Goal: Contribute content: Contribute content

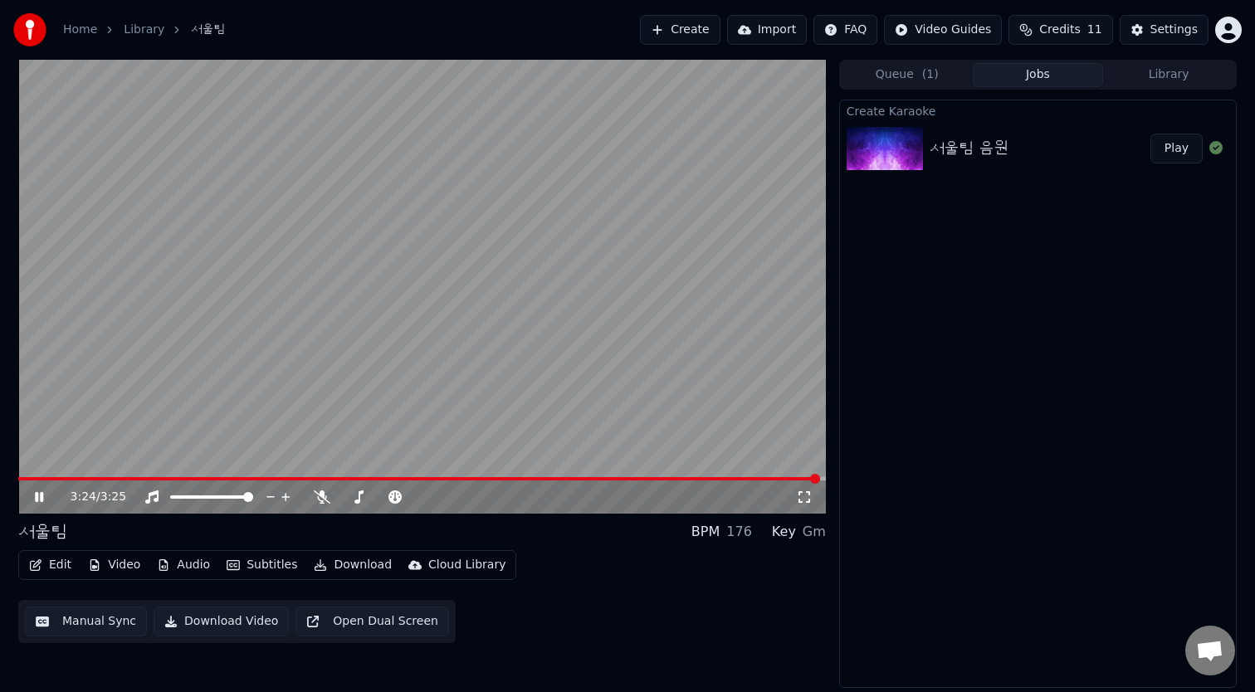
click at [173, 388] on video at bounding box center [422, 287] width 808 height 454
drag, startPoint x: 121, startPoint y: 472, endPoint x: 0, endPoint y: 472, distance: 121.2
click at [0, 472] on div "3:24 / 3:25 서울팀 BPM 176 Key Gm Edit Video Audio Subtitles Download Cloud L…" at bounding box center [627, 374] width 1255 height 628
drag, startPoint x: 61, startPoint y: 475, endPoint x: 0, endPoint y: 475, distance: 60.6
click at [0, 475] on div "3:24 / 3:25 서울팀 BPM 176 Key Gm Edit Video Audio Subtitles Download Cloud L…" at bounding box center [627, 374] width 1255 height 628
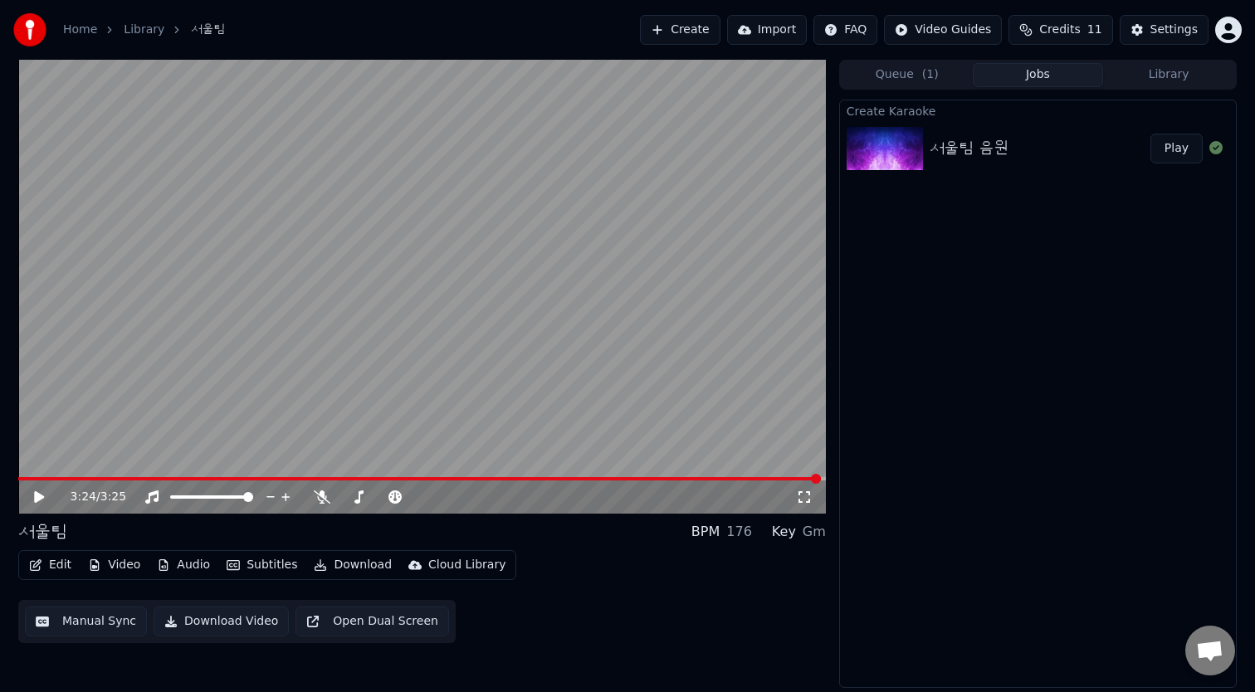
click at [30, 497] on div "3:24 / 3:25" at bounding box center [422, 497] width 794 height 17
click at [48, 475] on video at bounding box center [422, 287] width 808 height 454
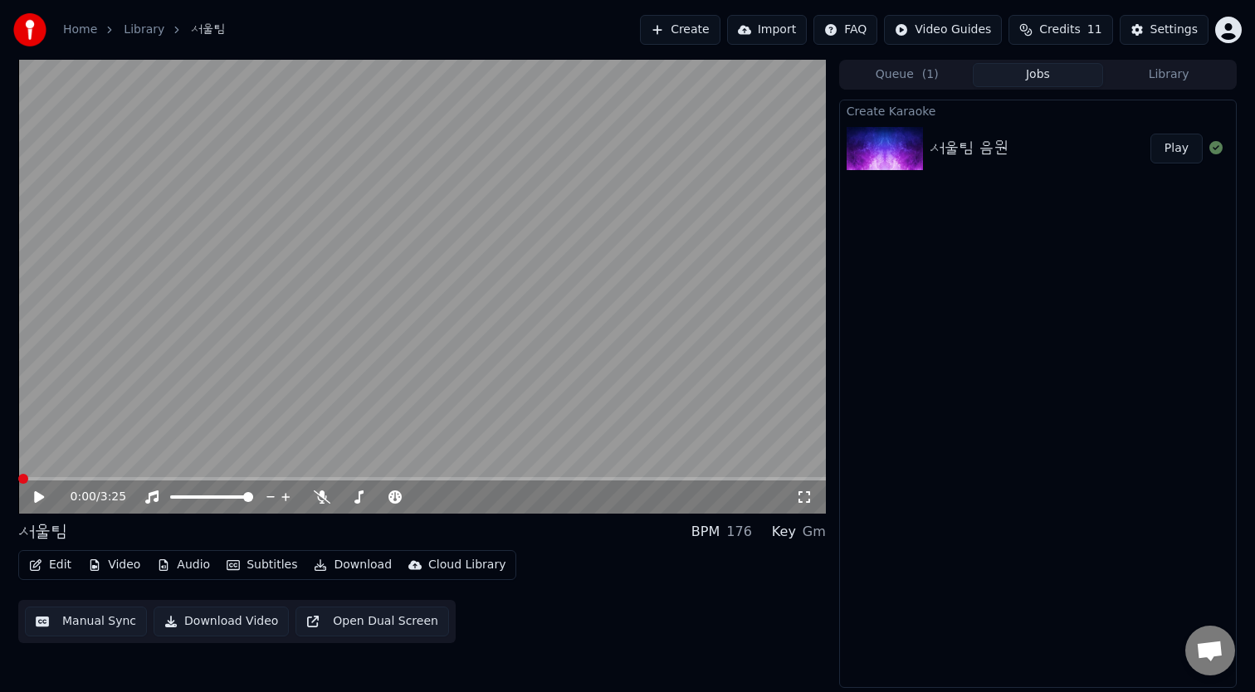
click at [18, 484] on span at bounding box center [23, 479] width 10 height 10
click at [893, 76] on button "Queue ( 1 )" at bounding box center [907, 75] width 131 height 24
click at [1057, 71] on button "Jobs" at bounding box center [1038, 75] width 131 height 24
click at [1180, 81] on button "Library" at bounding box center [1168, 75] width 131 height 24
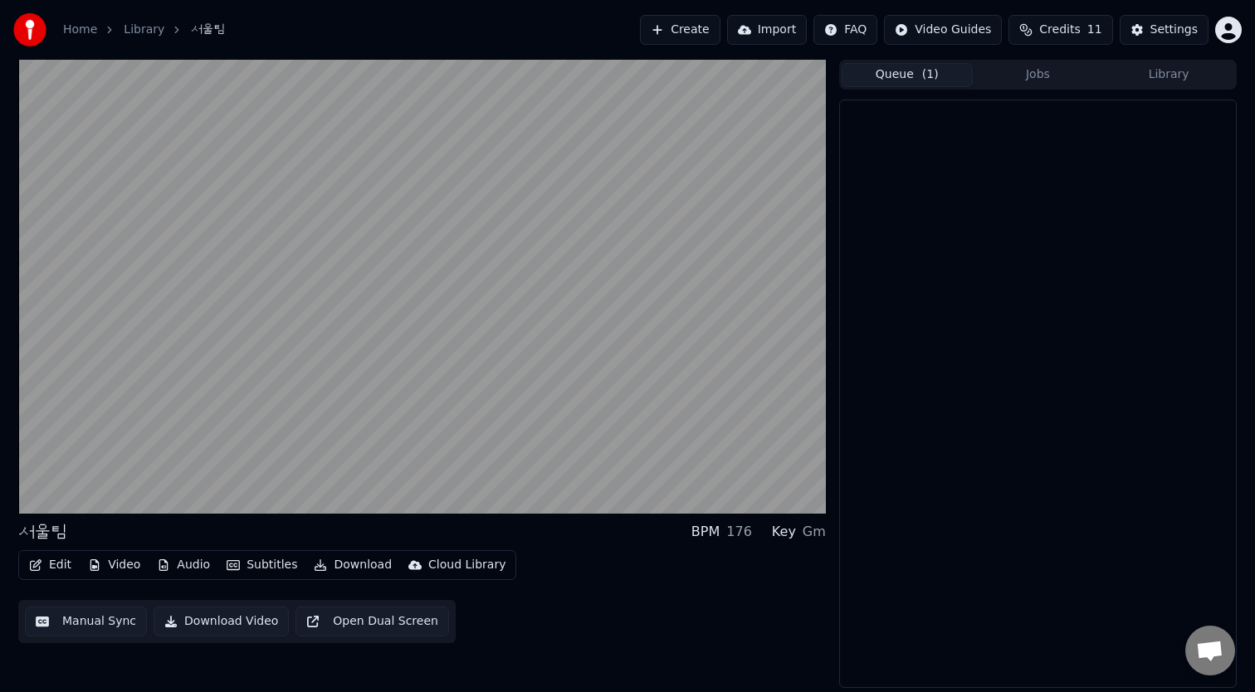
click at [901, 76] on button "Queue ( 1 )" at bounding box center [907, 75] width 131 height 24
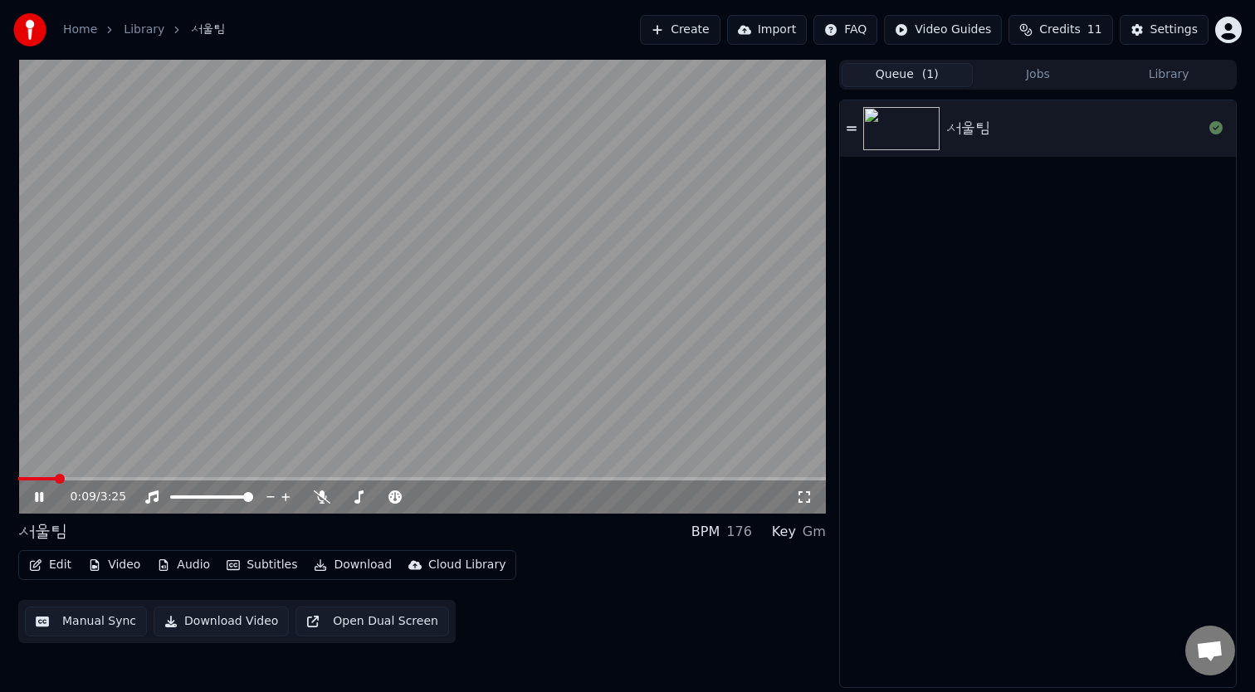
click at [46, 562] on button "Edit" at bounding box center [50, 565] width 56 height 23
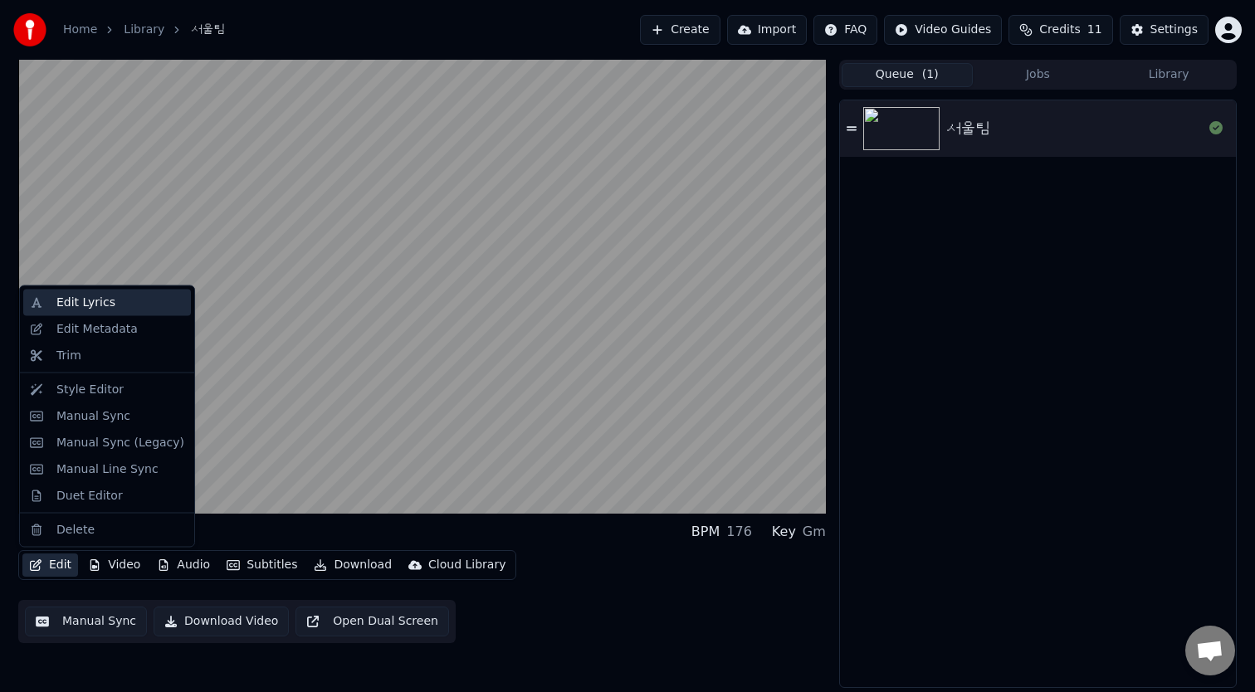
click at [111, 304] on div "Edit Lyrics" at bounding box center [85, 303] width 59 height 17
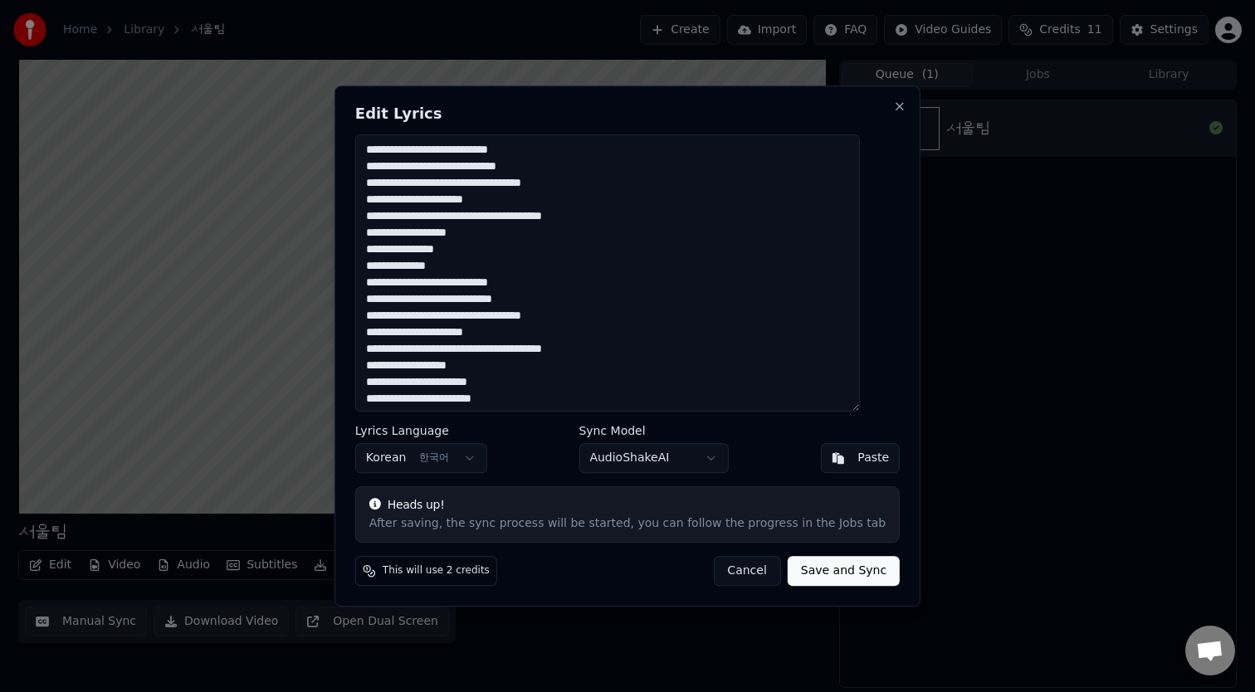
click at [491, 220] on textarea "**********" at bounding box center [607, 272] width 505 height 277
click at [802, 574] on button "Save and Sync" at bounding box center [844, 571] width 112 height 30
click at [720, 575] on button "Cancel" at bounding box center [726, 571] width 67 height 30
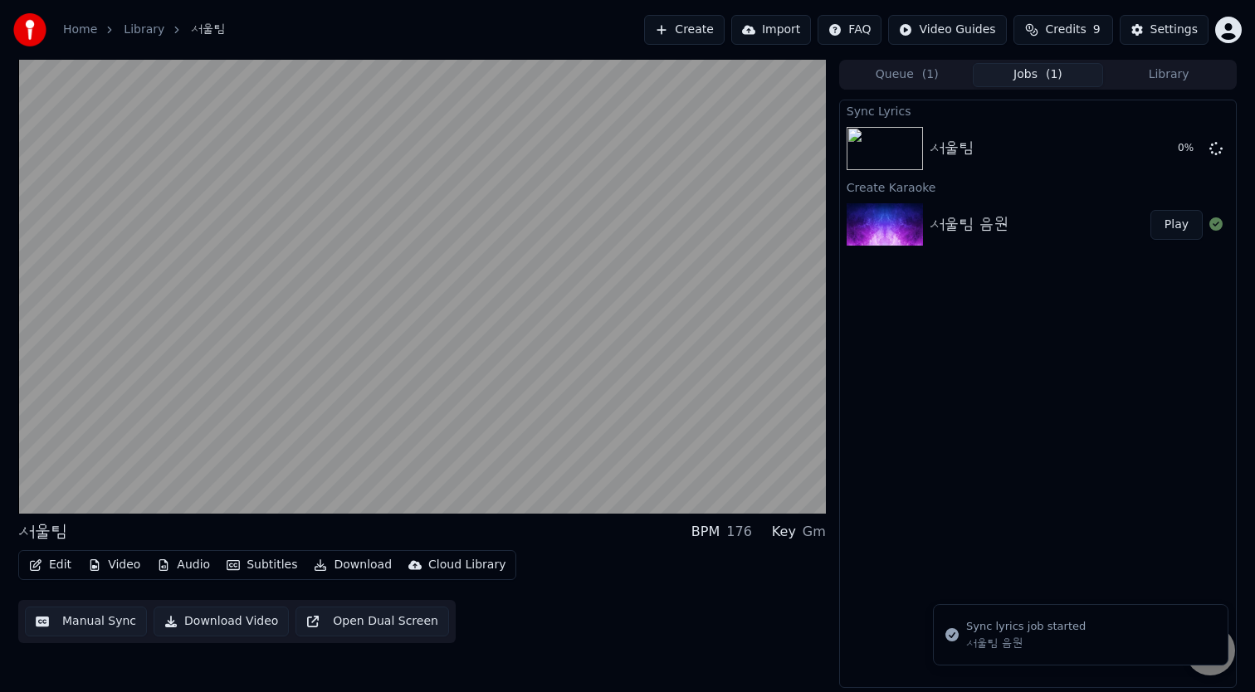
click at [123, 563] on button "Video" at bounding box center [114, 565] width 66 height 23
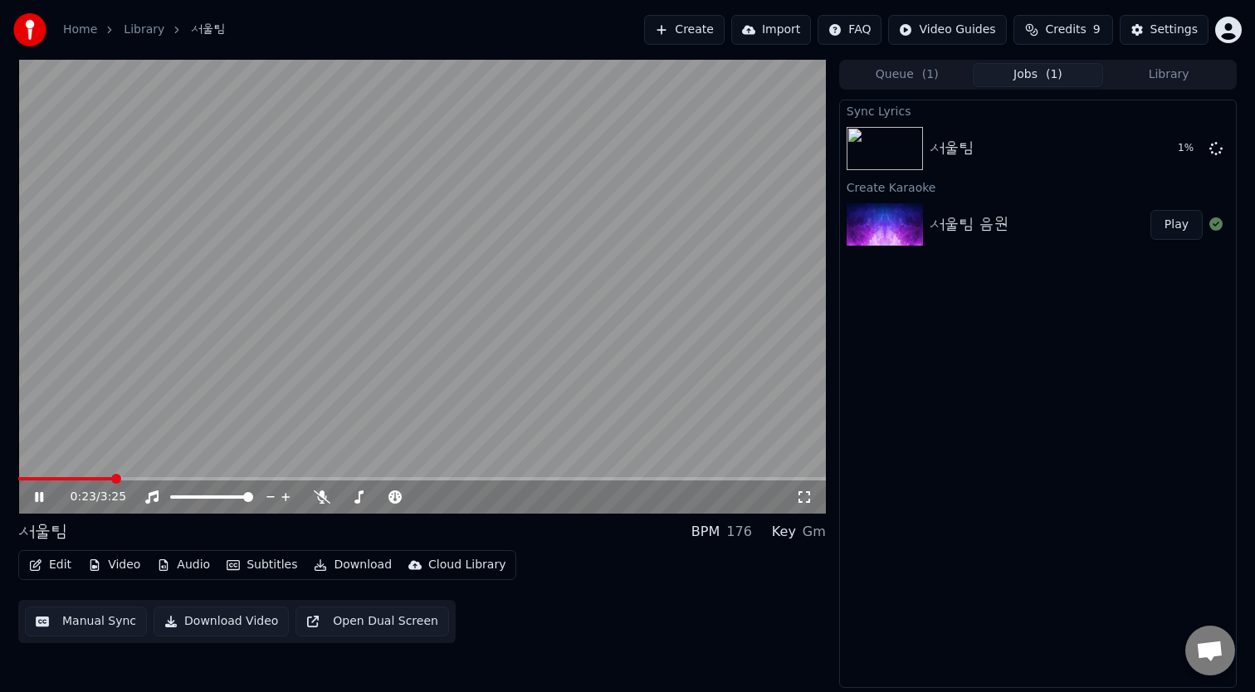
click at [459, 291] on video at bounding box center [422, 287] width 808 height 454
click at [506, 310] on video at bounding box center [422, 287] width 808 height 454
